Goal: Task Accomplishment & Management: Manage account settings

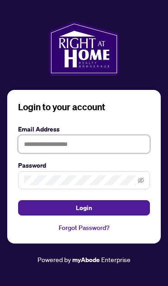
click at [93, 153] on input "text" at bounding box center [84, 144] width 132 height 18
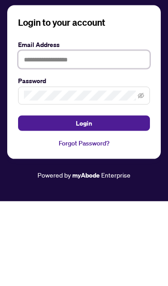
type input "**********"
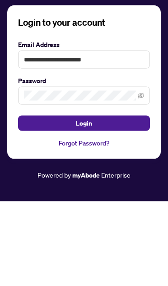
click at [84, 200] on button "Login" at bounding box center [84, 207] width 132 height 15
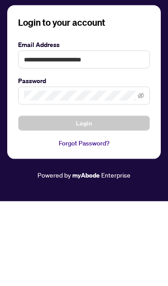
scroll to position [49, 0]
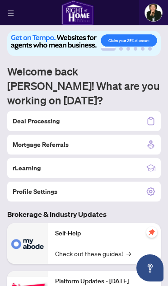
click at [89, 111] on div "Deal Processing" at bounding box center [84, 121] width 154 height 20
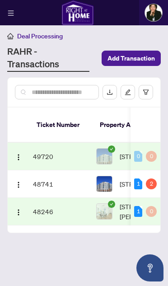
click at [43, 205] on td "48246" at bounding box center [60, 212] width 63 height 28
click at [94, 206] on td "[STREET_ADDRESS][PERSON_NAME]" at bounding box center [142, 212] width 99 height 28
click at [45, 208] on td "48246" at bounding box center [60, 212] width 63 height 28
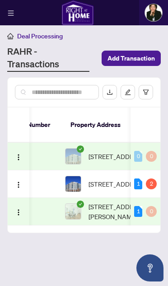
scroll to position [0, 31]
click at [114, 202] on span "[STREET_ADDRESS][PERSON_NAME]" at bounding box center [123, 212] width 69 height 20
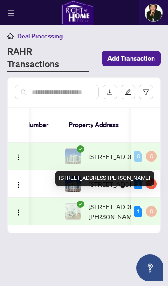
click at [117, 202] on span "[STREET_ADDRESS][PERSON_NAME]" at bounding box center [123, 212] width 69 height 20
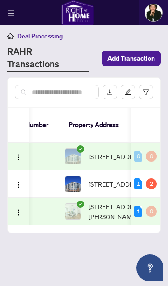
click at [108, 206] on span "[STREET_ADDRESS][PERSON_NAME]" at bounding box center [123, 212] width 69 height 20
click at [111, 202] on span "[STREET_ADDRESS][PERSON_NAME]" at bounding box center [123, 212] width 69 height 20
click at [110, 202] on span "[STREET_ADDRESS][PERSON_NAME]" at bounding box center [123, 212] width 69 height 20
click at [117, 202] on span "[STREET_ADDRESS][PERSON_NAME]" at bounding box center [123, 212] width 69 height 20
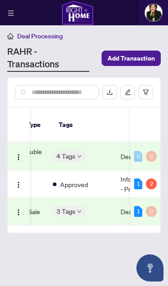
scroll to position [0, 0]
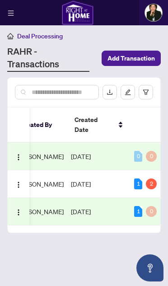
click at [91, 207] on span "[DATE]" at bounding box center [81, 211] width 20 height 8
click at [94, 205] on td "[DATE]" at bounding box center [98, 212] width 63 height 28
click at [46, 213] on td "[PERSON_NAME]" at bounding box center [39, 212] width 56 height 28
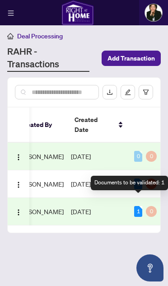
click at [141, 206] on div "1" at bounding box center [138, 211] width 8 height 11
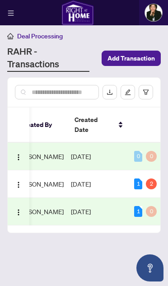
click at [140, 206] on div "1" at bounding box center [138, 211] width 8 height 11
click at [91, 207] on span "[DATE]" at bounding box center [81, 211] width 20 height 8
click at [93, 207] on td "[DATE]" at bounding box center [98, 212] width 63 height 28
click at [140, 211] on td "1 0" at bounding box center [146, 212] width 30 height 28
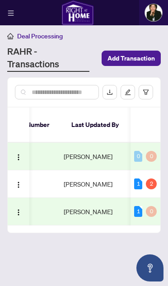
click at [105, 211] on td "[PERSON_NAME]" at bounding box center [94, 212] width 68 height 28
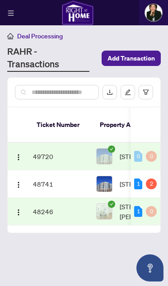
click at [104, 204] on img at bounding box center [104, 211] width 15 height 15
click at [38, 207] on td "48246" at bounding box center [60, 212] width 63 height 28
click at [42, 209] on td "48246" at bounding box center [60, 212] width 63 height 28
click at [109, 206] on img at bounding box center [104, 211] width 15 height 15
click at [108, 206] on img at bounding box center [104, 211] width 15 height 15
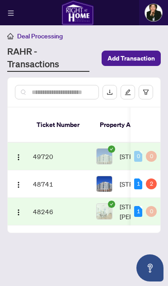
click at [122, 202] on span "[STREET_ADDRESS][PERSON_NAME]" at bounding box center [154, 212] width 69 height 20
click at [120, 202] on span "[STREET_ADDRESS][PERSON_NAME]" at bounding box center [154, 212] width 69 height 20
click at [124, 207] on span "[STREET_ADDRESS][PERSON_NAME]" at bounding box center [154, 212] width 69 height 20
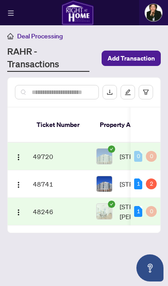
click at [124, 207] on span "[STREET_ADDRESS][PERSON_NAME]" at bounding box center [154, 212] width 69 height 20
click at [121, 202] on span "[STREET_ADDRESS][PERSON_NAME]" at bounding box center [154, 212] width 69 height 20
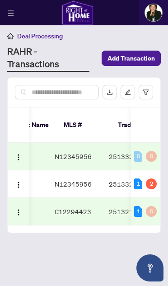
click at [100, 208] on td "C12294423" at bounding box center [78, 212] width 54 height 28
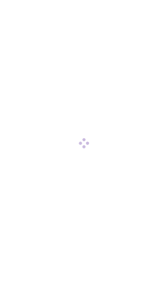
click at [89, 275] on div at bounding box center [84, 143] width 168 height 286
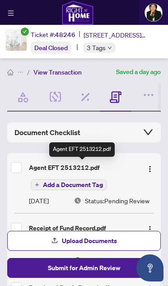
click at [83, 179] on button "Add a Document Tag" at bounding box center [69, 184] width 76 height 11
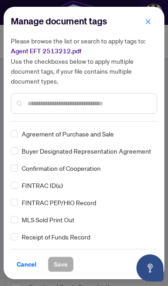
click at [144, 24] on button "button" at bounding box center [148, 21] width 18 height 15
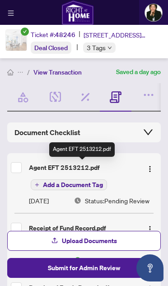
click at [80, 168] on div "Agent EFT 2513212.pdf" at bounding box center [82, 168] width 107 height 10
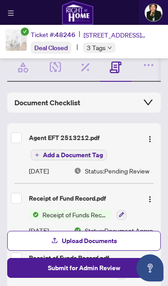
scroll to position [29, 0]
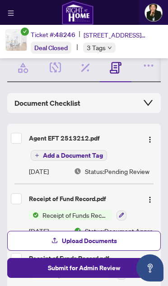
click at [79, 157] on span "Add a Document Tag" at bounding box center [73, 155] width 60 height 6
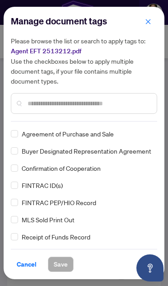
click at [149, 19] on icon "close" at bounding box center [148, 22] width 6 height 6
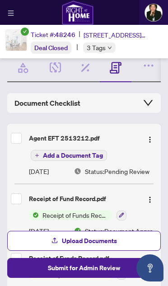
click at [151, 136] on img "button" at bounding box center [149, 139] width 7 height 7
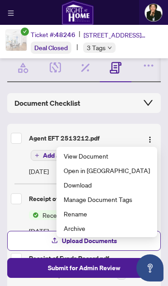
click at [114, 156] on span "View Document" at bounding box center [107, 156] width 86 height 10
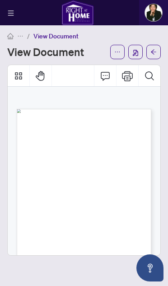
click at [13, 11] on icon "menu" at bounding box center [11, 13] width 6 height 6
